Goal: Information Seeking & Learning: Learn about a topic

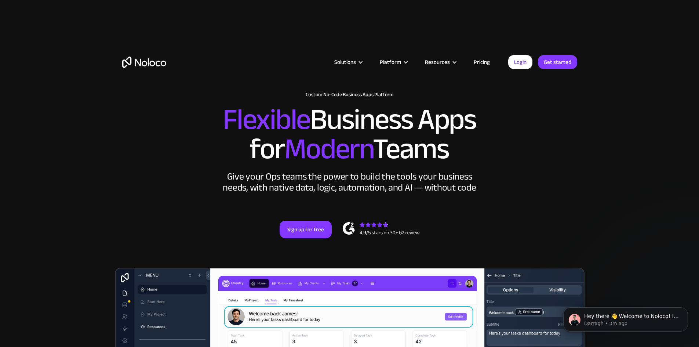
click at [488, 62] on link "Pricing" at bounding box center [481, 62] width 34 height 10
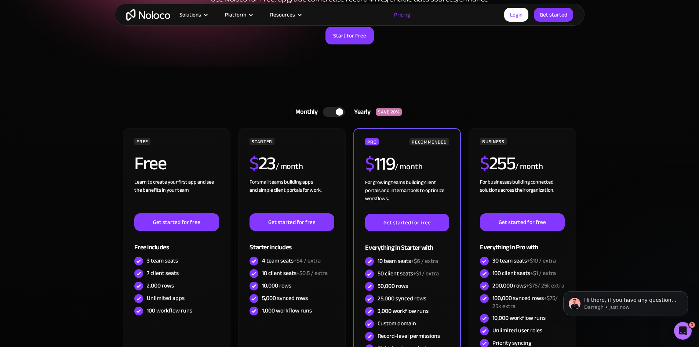
scroll to position [110, 0]
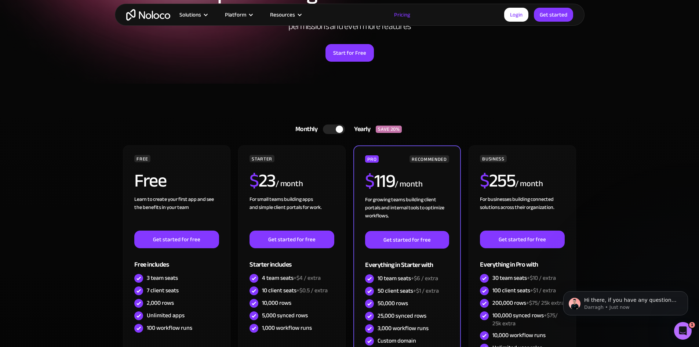
click at [164, 16] on img "home" at bounding box center [148, 14] width 44 height 11
